Goal: Information Seeking & Learning: Check status

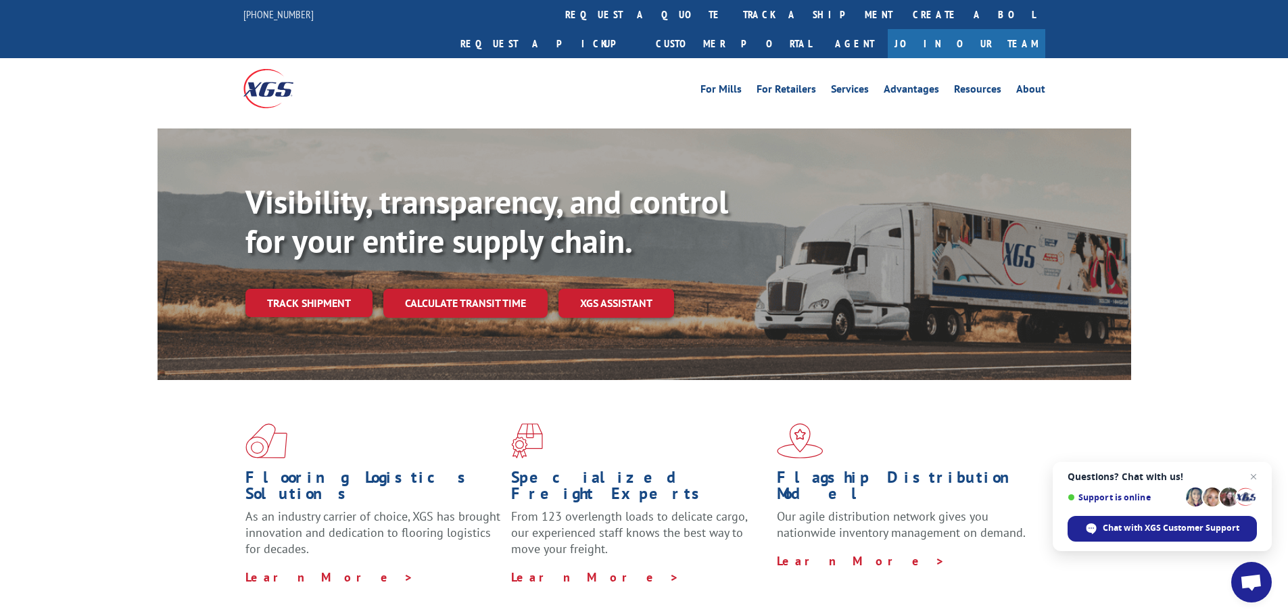
drag, startPoint x: 0, startPoint y: 0, endPoint x: 610, endPoint y: 23, distance: 610.1
click at [733, 23] on link "track a shipment" at bounding box center [818, 14] width 170 height 29
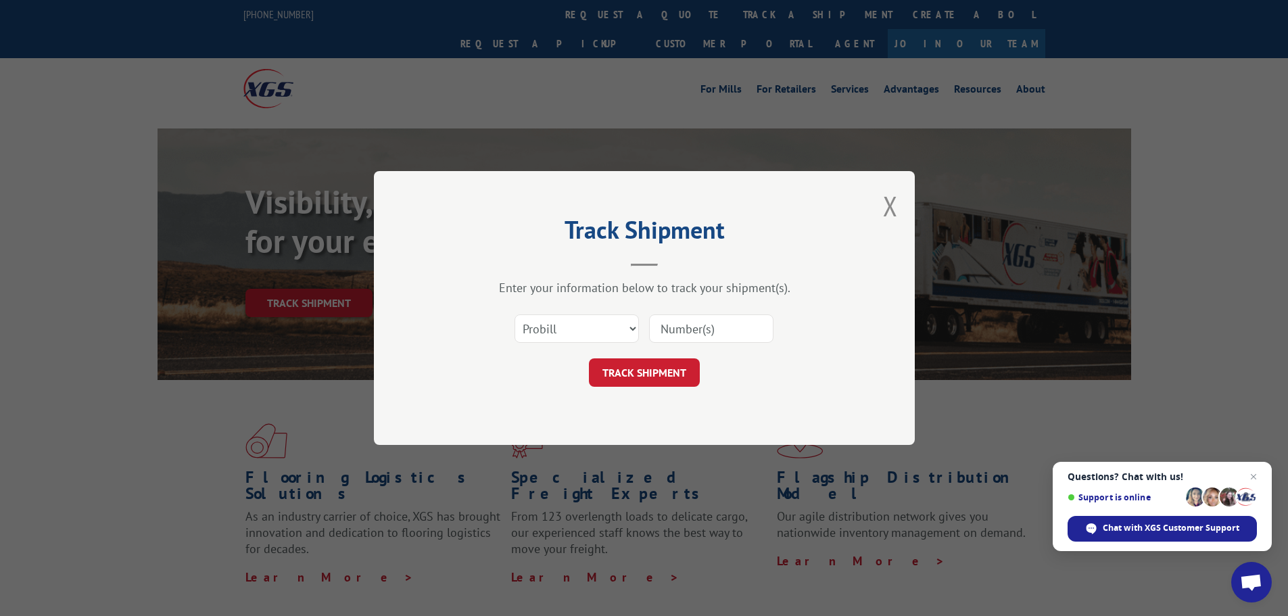
click at [706, 334] on input at bounding box center [711, 328] width 124 height 28
type input "17555327"
click at [660, 372] on button "TRACK SHIPMENT" at bounding box center [644, 372] width 111 height 28
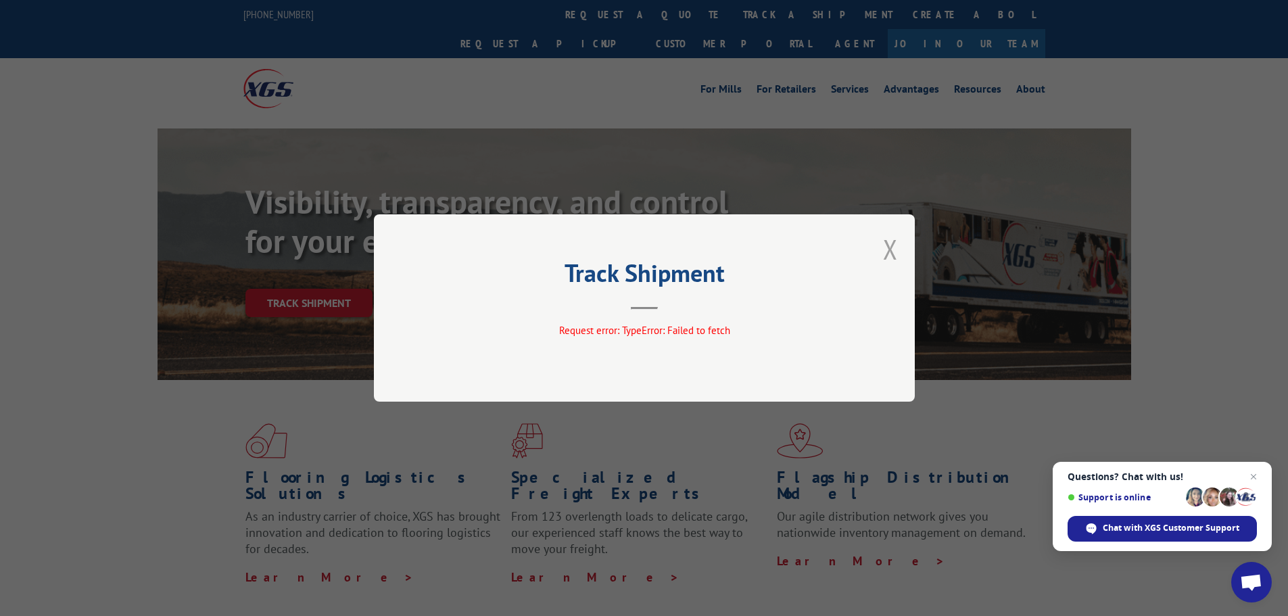
click at [889, 253] on button "Close modal" at bounding box center [890, 249] width 15 height 36
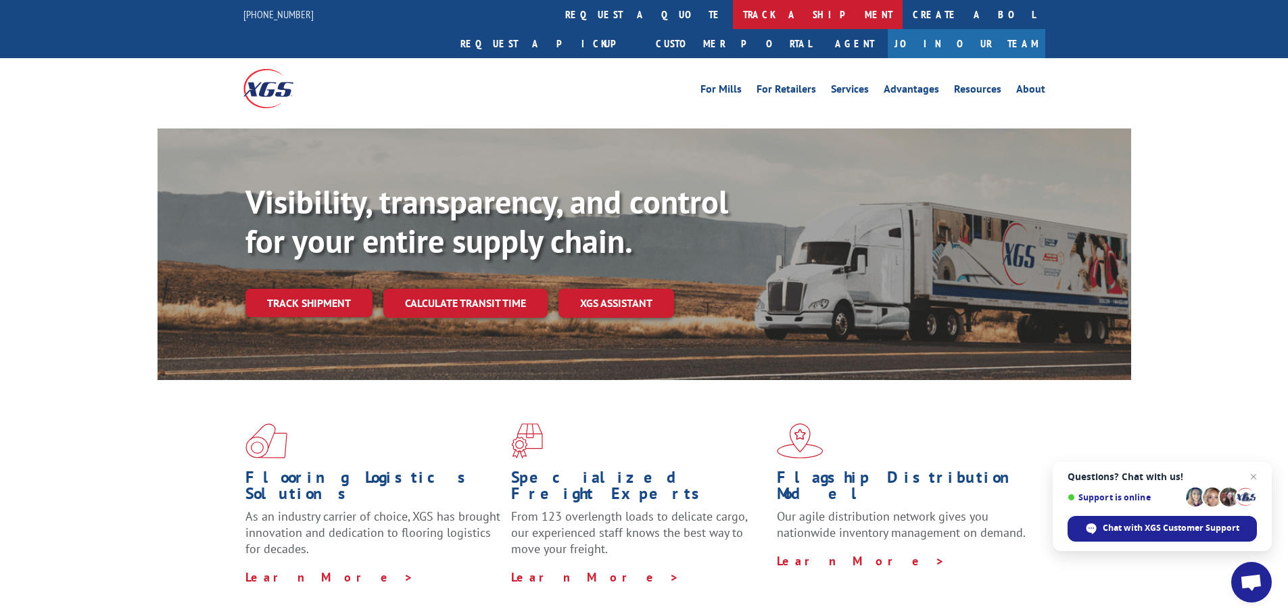
click at [733, 16] on link "track a shipment" at bounding box center [818, 14] width 170 height 29
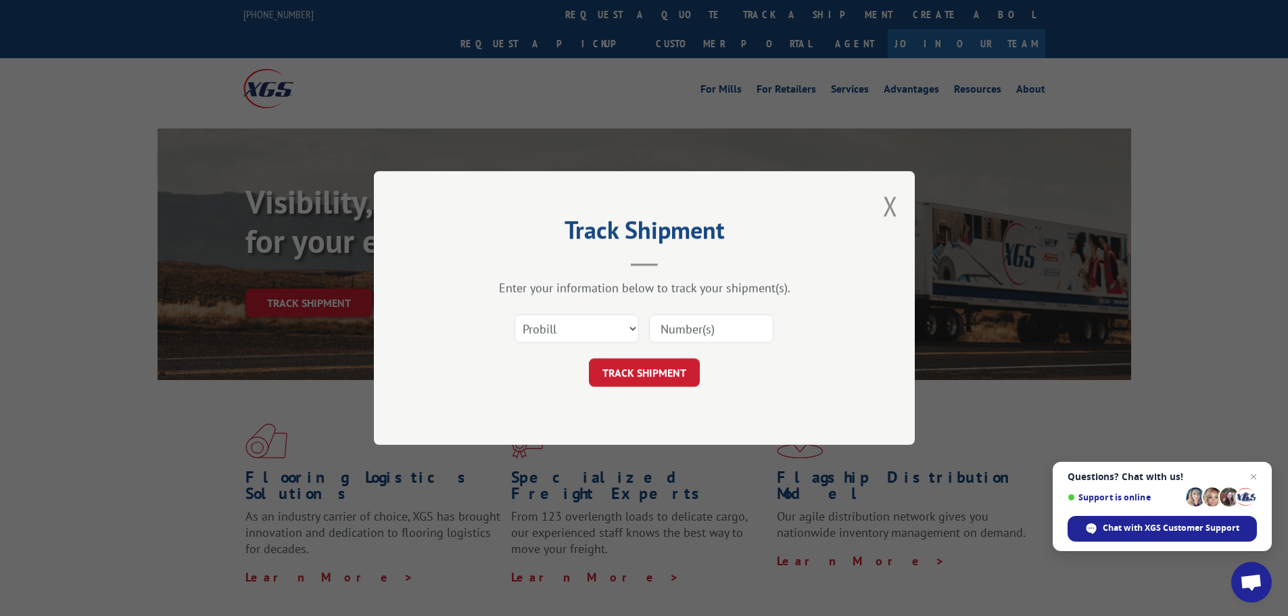
click at [683, 325] on input at bounding box center [711, 328] width 124 height 28
type input "17555327"
click at [658, 370] on button "TRACK SHIPMENT" at bounding box center [644, 372] width 111 height 28
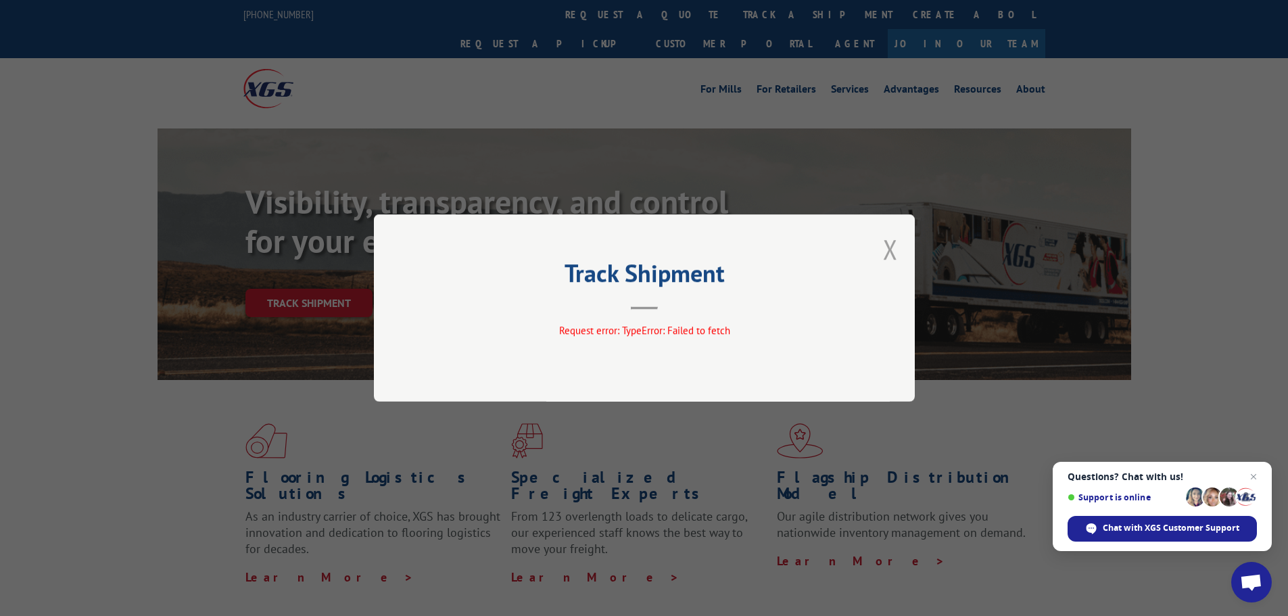
click at [887, 246] on button "Close modal" at bounding box center [890, 249] width 15 height 36
